Goal: Information Seeking & Learning: Check status

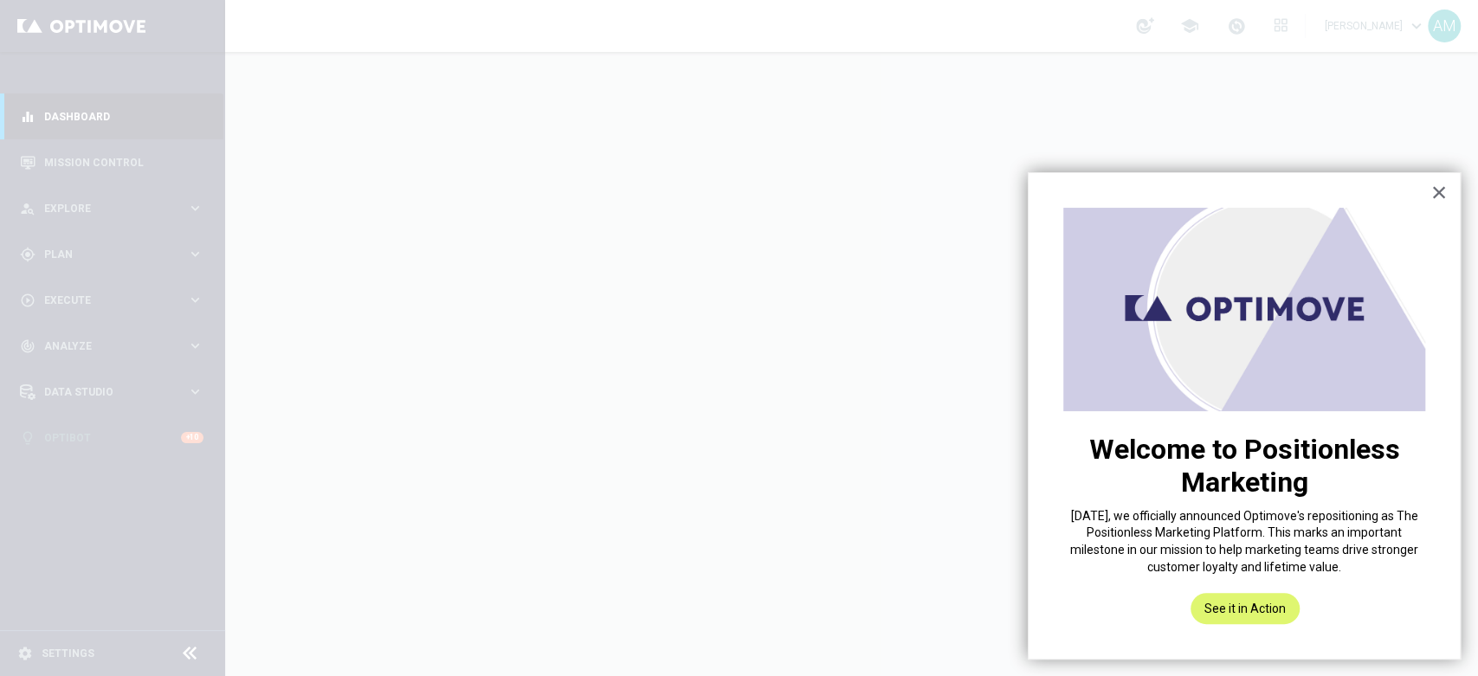
drag, startPoint x: 1443, startPoint y: 196, endPoint x: 891, endPoint y: 311, distance: 564.2
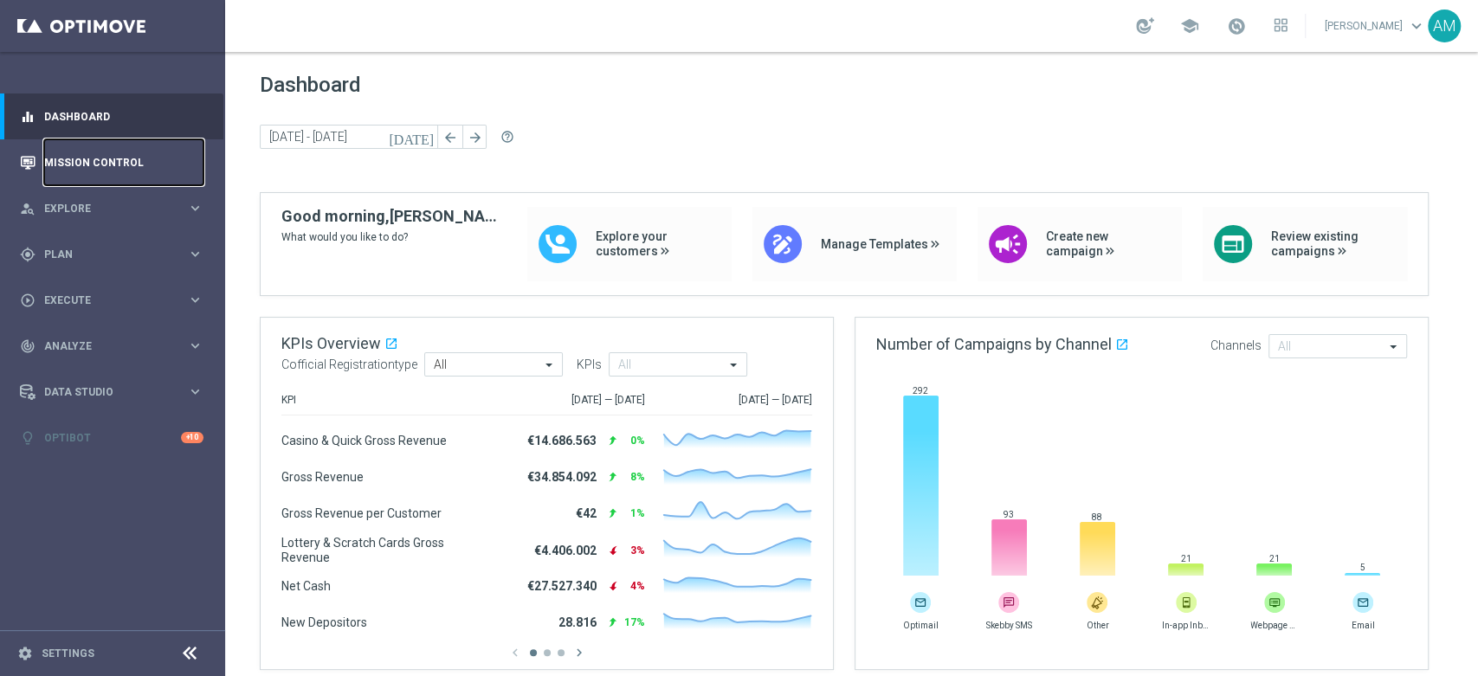
click at [135, 160] on link "Mission Control" at bounding box center [123, 162] width 159 height 46
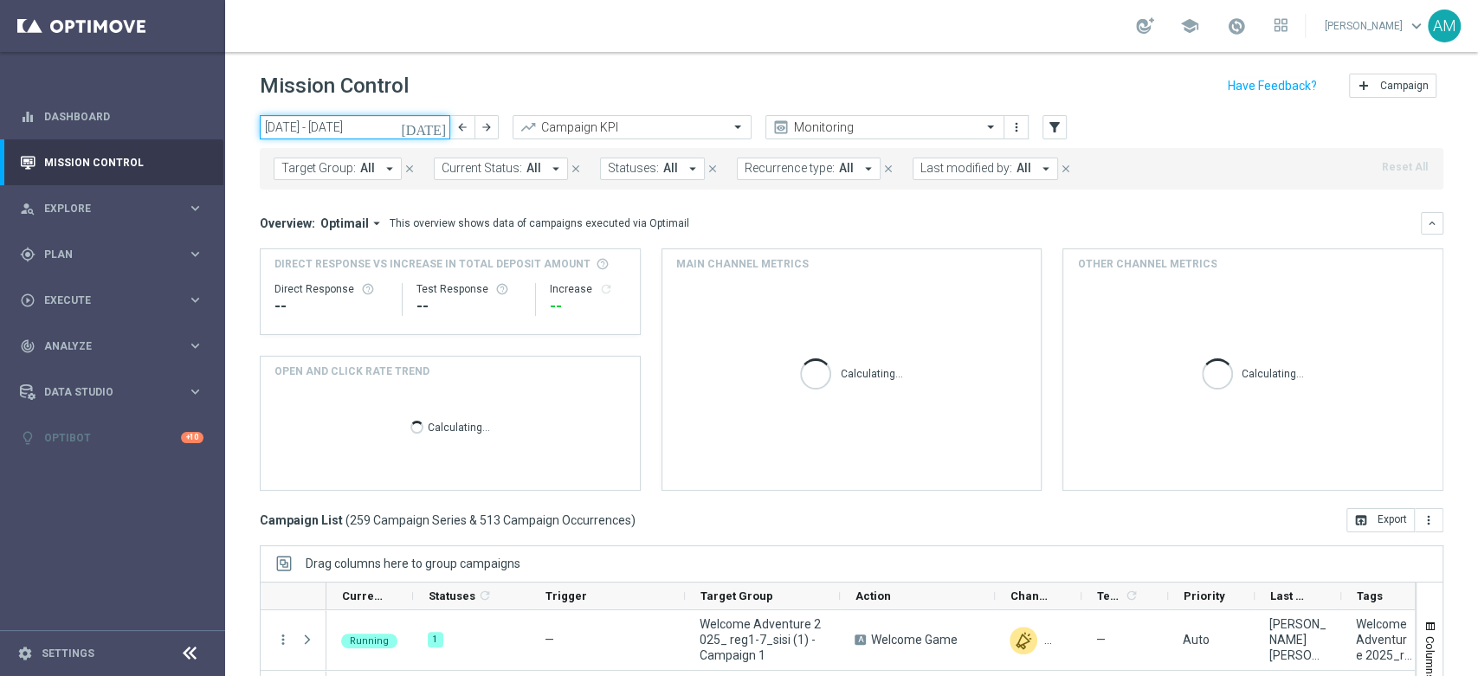
click at [422, 119] on input "[DATE] - [DATE]" at bounding box center [355, 127] width 190 height 24
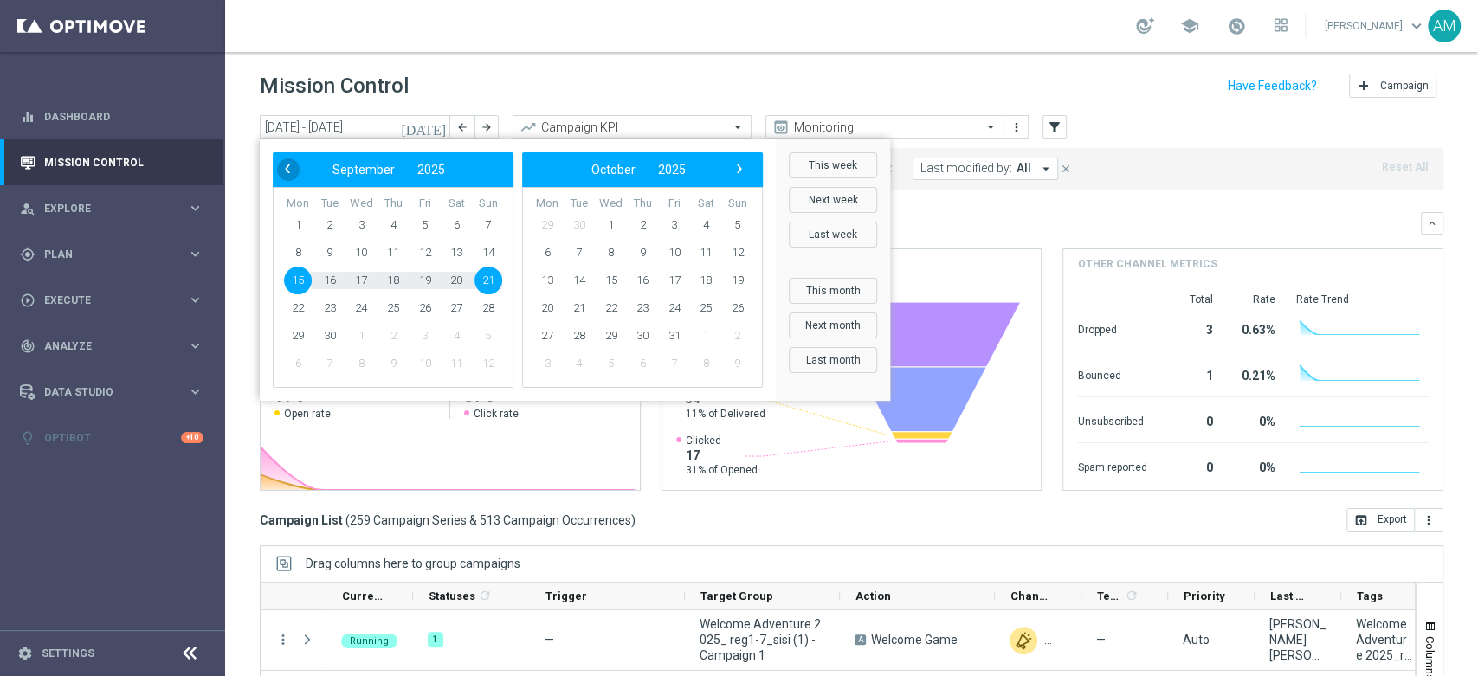
click at [286, 172] on span "‹" at bounding box center [287, 169] width 23 height 23
click at [370, 226] on span "1" at bounding box center [361, 225] width 28 height 28
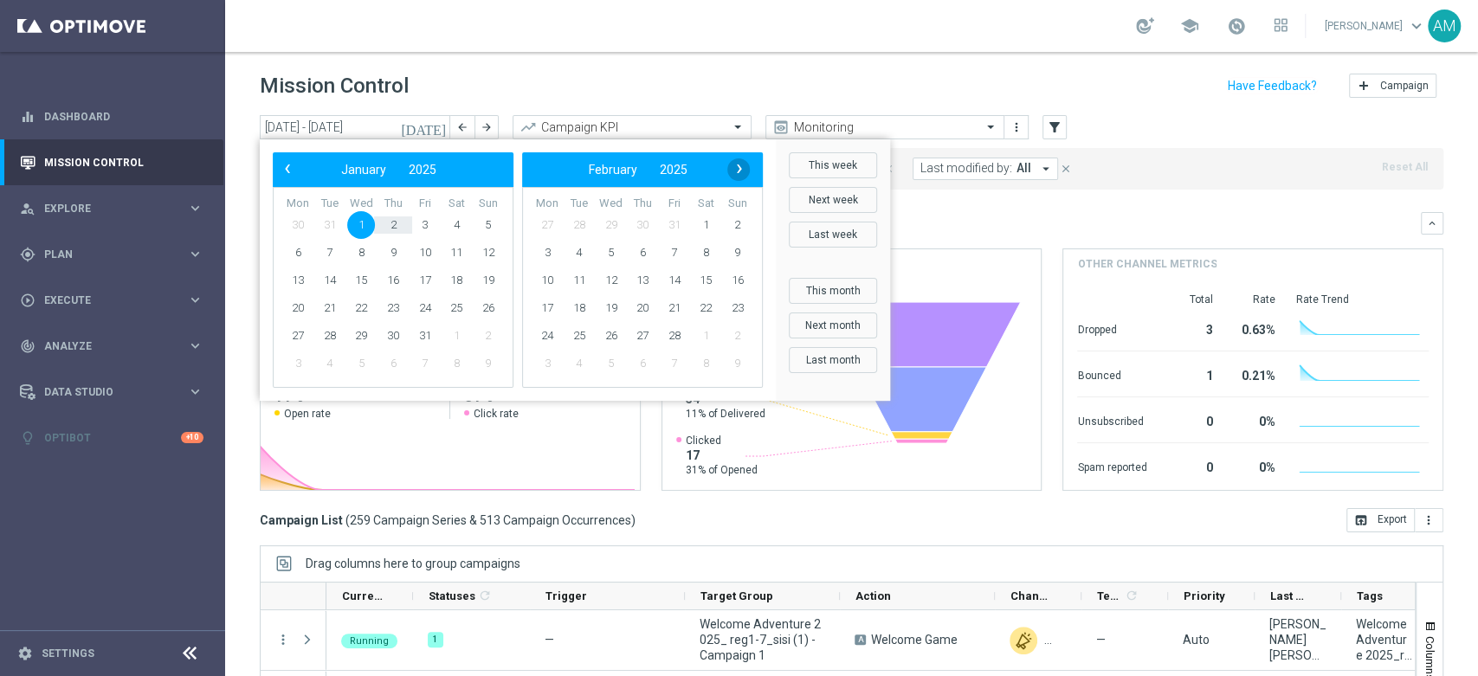
click at [740, 173] on span "›" at bounding box center [739, 169] width 23 height 23
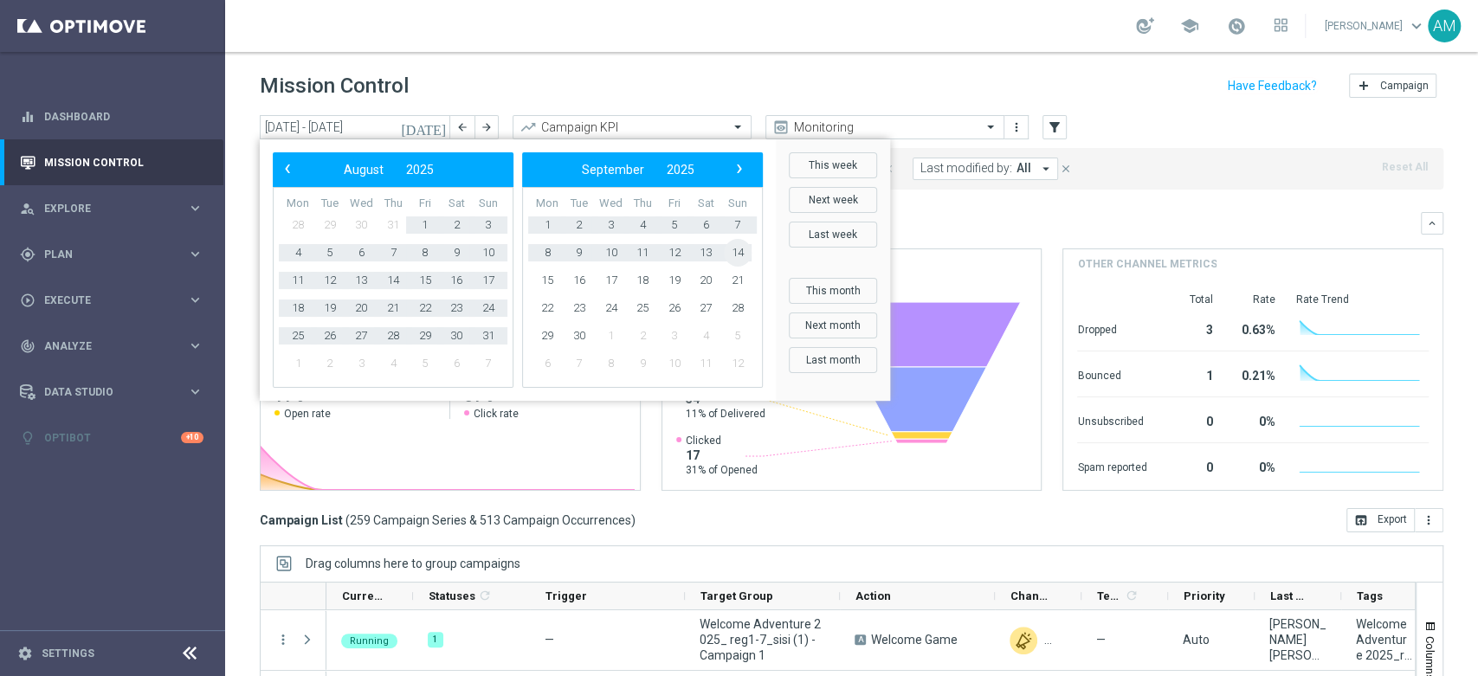
click at [741, 246] on span "14" at bounding box center [738, 253] width 28 height 28
type input "01 Jan 2025 - 14 Sep 2025"
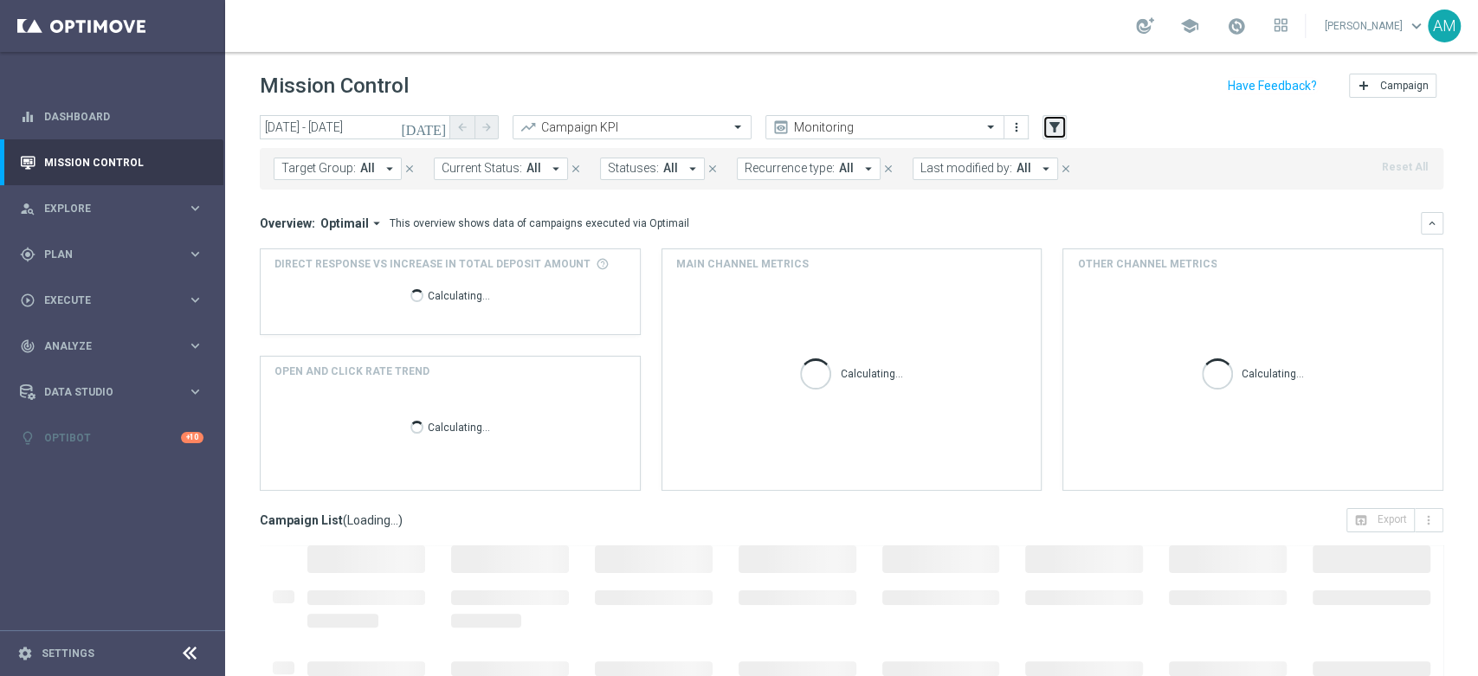
click at [1054, 127] on icon "filter_alt" at bounding box center [1055, 127] width 16 height 16
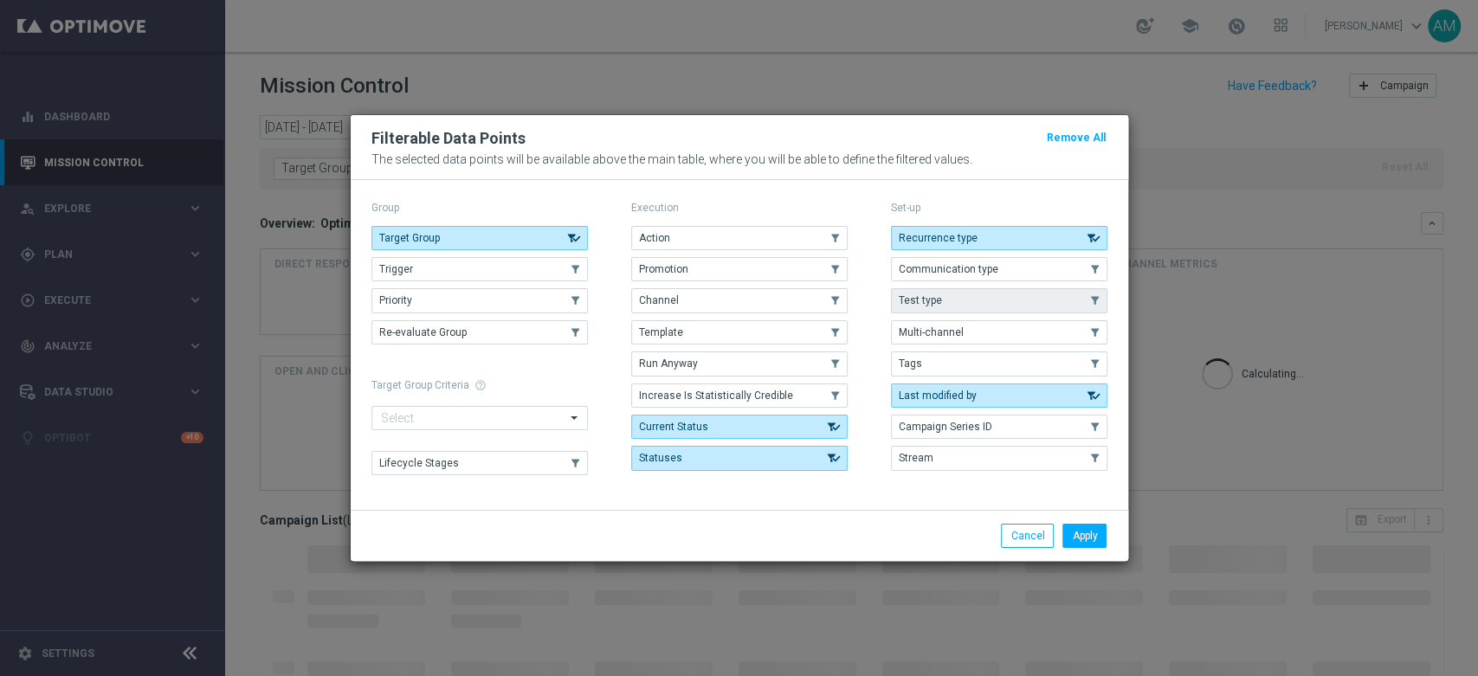
click at [998, 297] on button "Test type" at bounding box center [999, 300] width 216 height 24
click at [978, 460] on button "Stream" at bounding box center [999, 458] width 216 height 24
click at [1086, 537] on button "Apply" at bounding box center [1084, 536] width 44 height 24
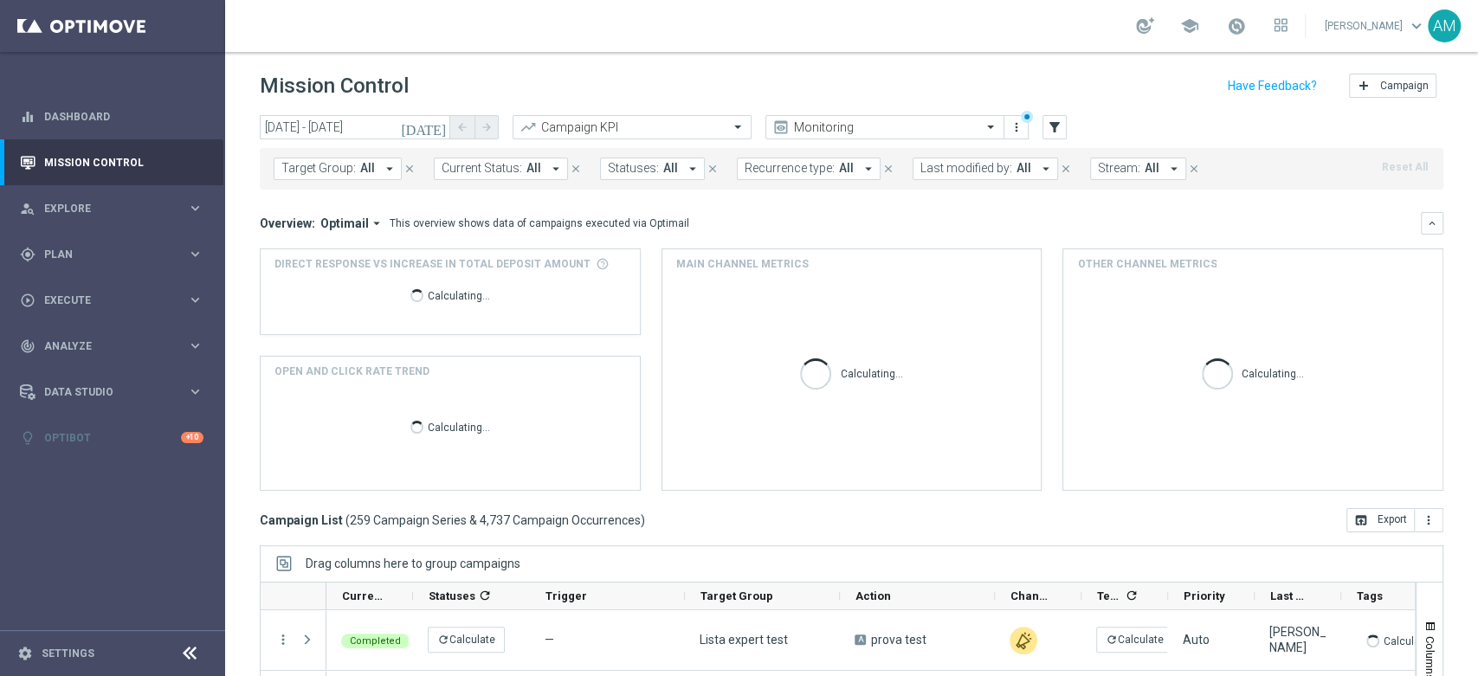
click at [1145, 173] on button "Stream: All arrow_drop_down" at bounding box center [1138, 169] width 96 height 23
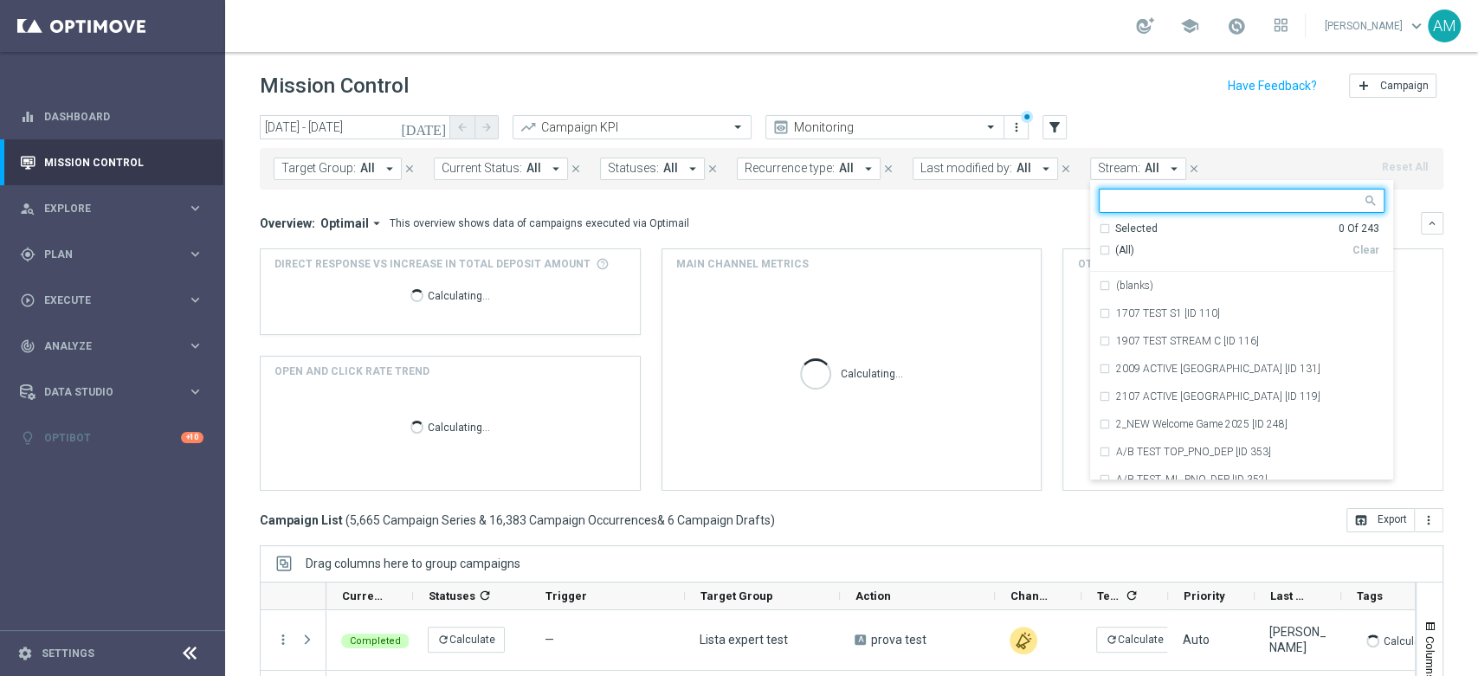
click at [1099, 248] on div "(All)" at bounding box center [1226, 250] width 254 height 15
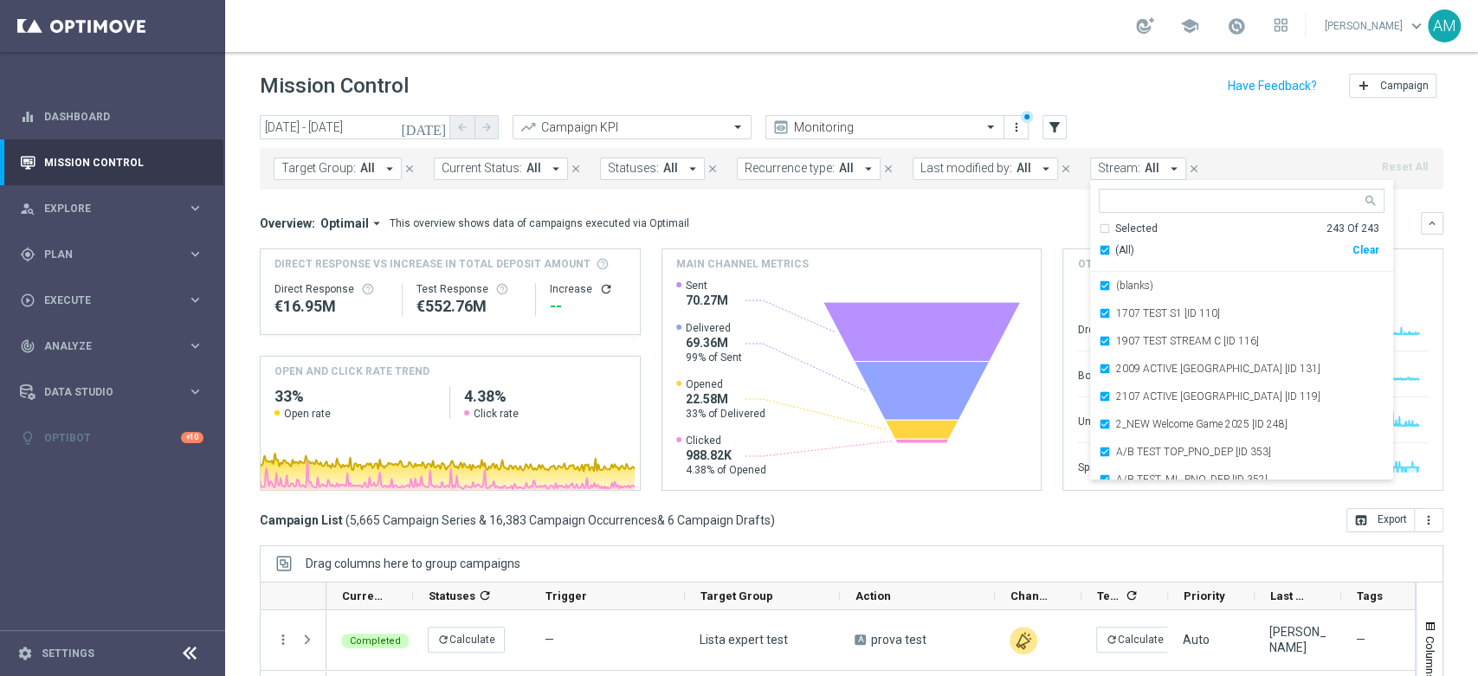
click at [1001, 210] on mini-dashboard "Overview: Optimail arrow_drop_down This overview shows data of campaigns execut…" at bounding box center [852, 349] width 1184 height 319
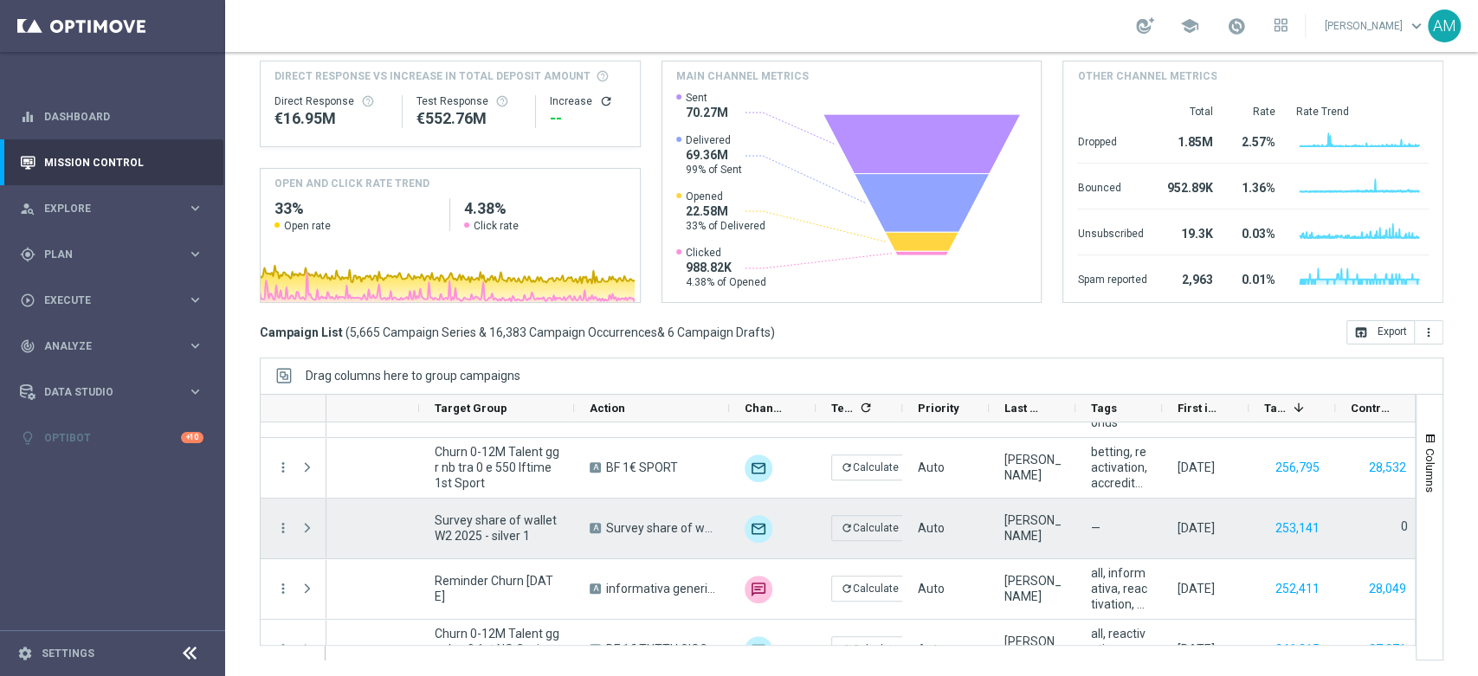
scroll to position [3377, 0]
